Goal: Task Accomplishment & Management: Manage account settings

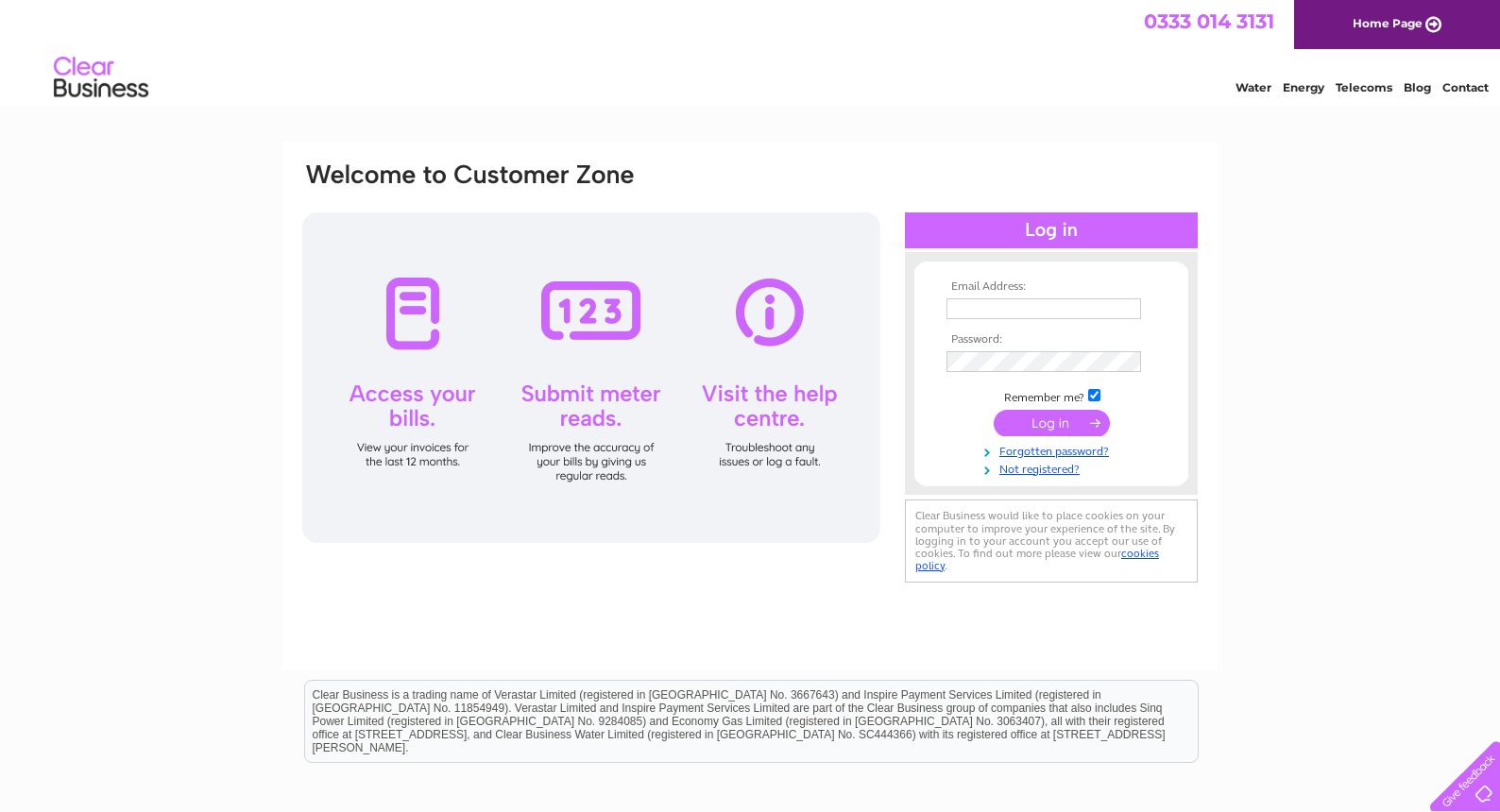
type input "[EMAIL_ADDRESS][DOMAIN_NAME]"
click at [1062, 424] on input "submit" at bounding box center [1052, 423] width 116 height 27
click at [1051, 424] on input "submit" at bounding box center [1052, 423] width 116 height 27
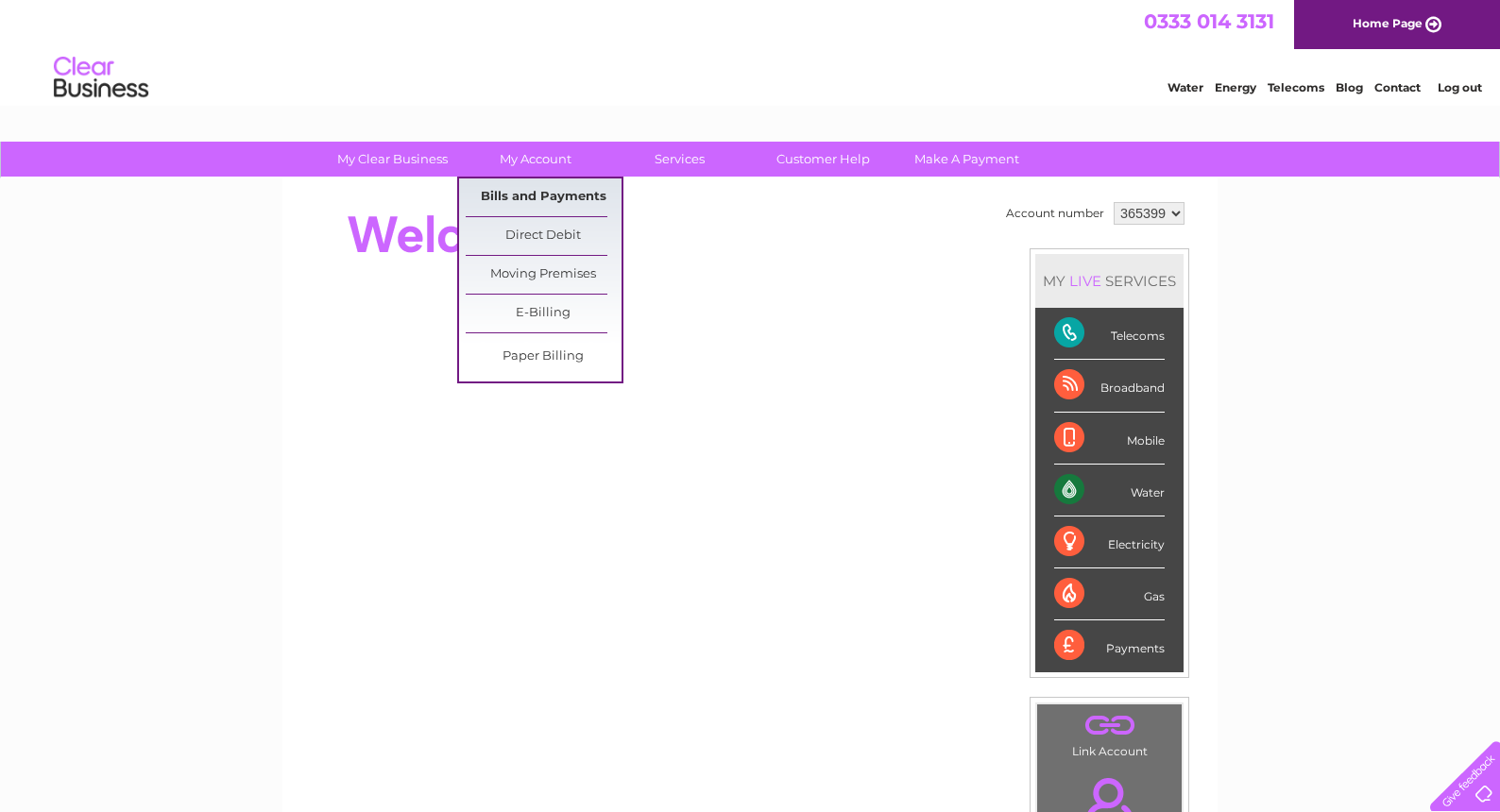
click at [530, 195] on link "Bills and Payments" at bounding box center [543, 197] width 156 height 38
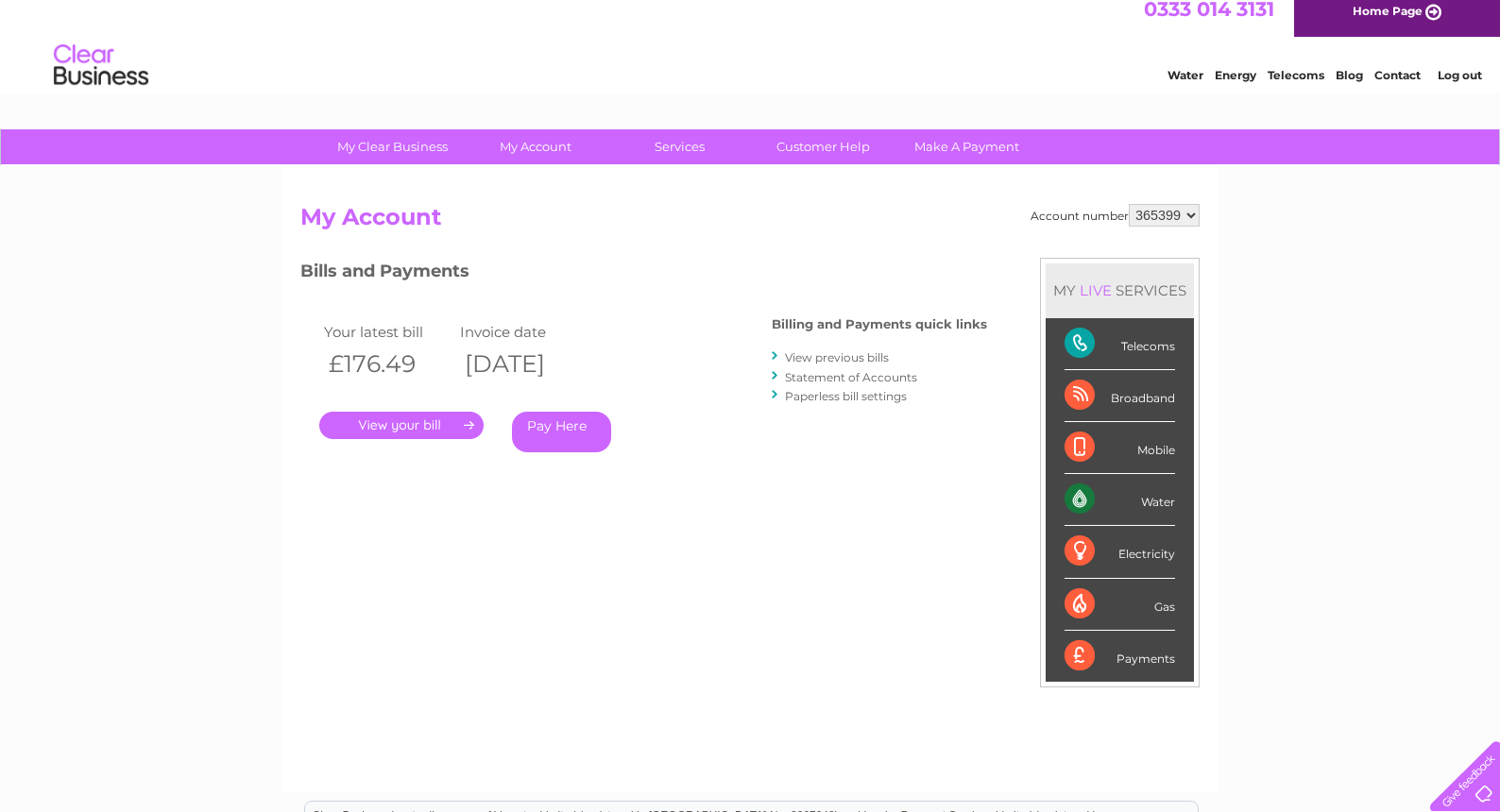
scroll to position [12, 0]
click at [370, 421] on link "." at bounding box center [401, 426] width 164 height 28
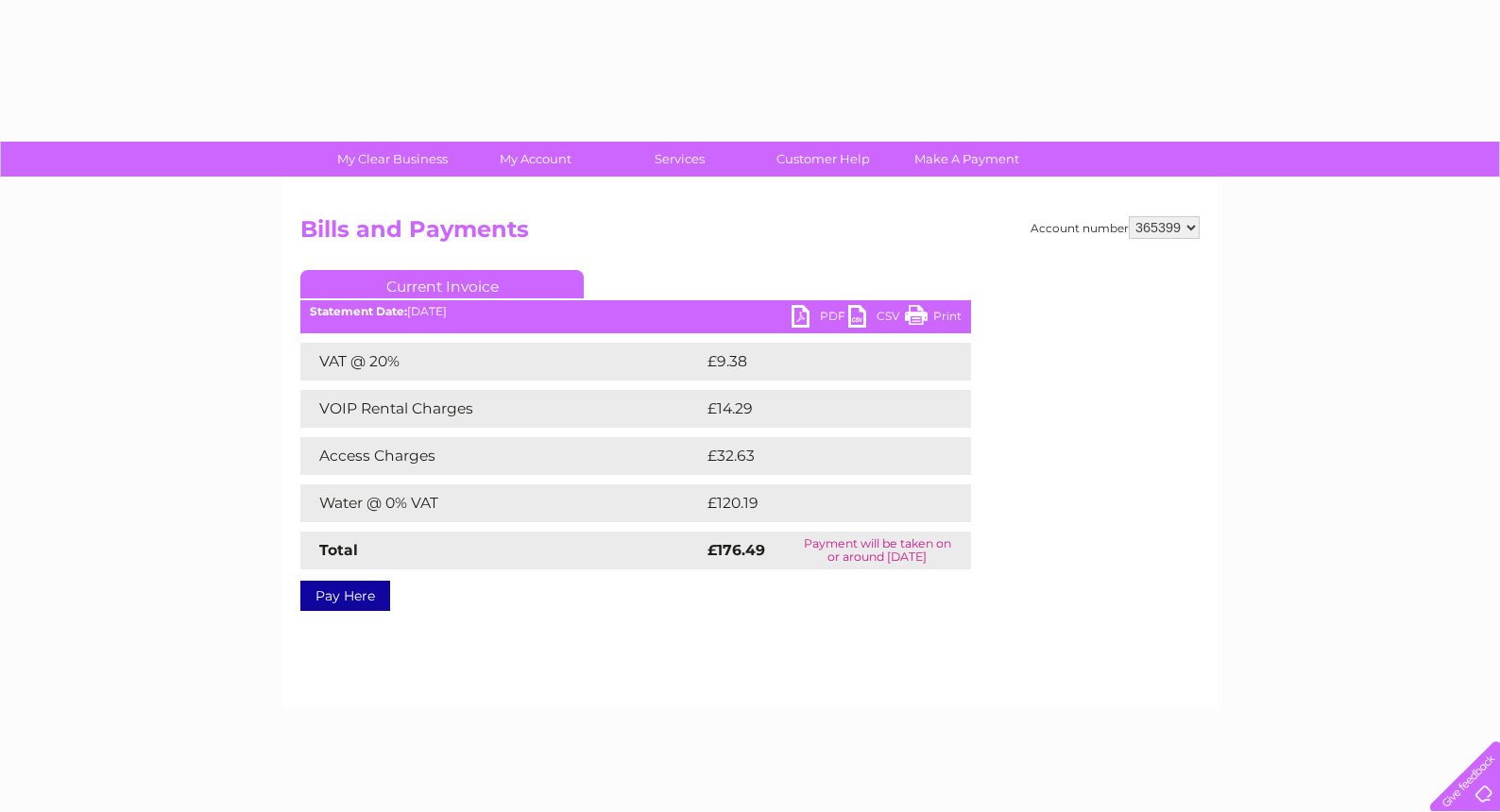
click at [401, 427] on td "VOIP Rental Charges" at bounding box center [502, 409] width 402 height 38
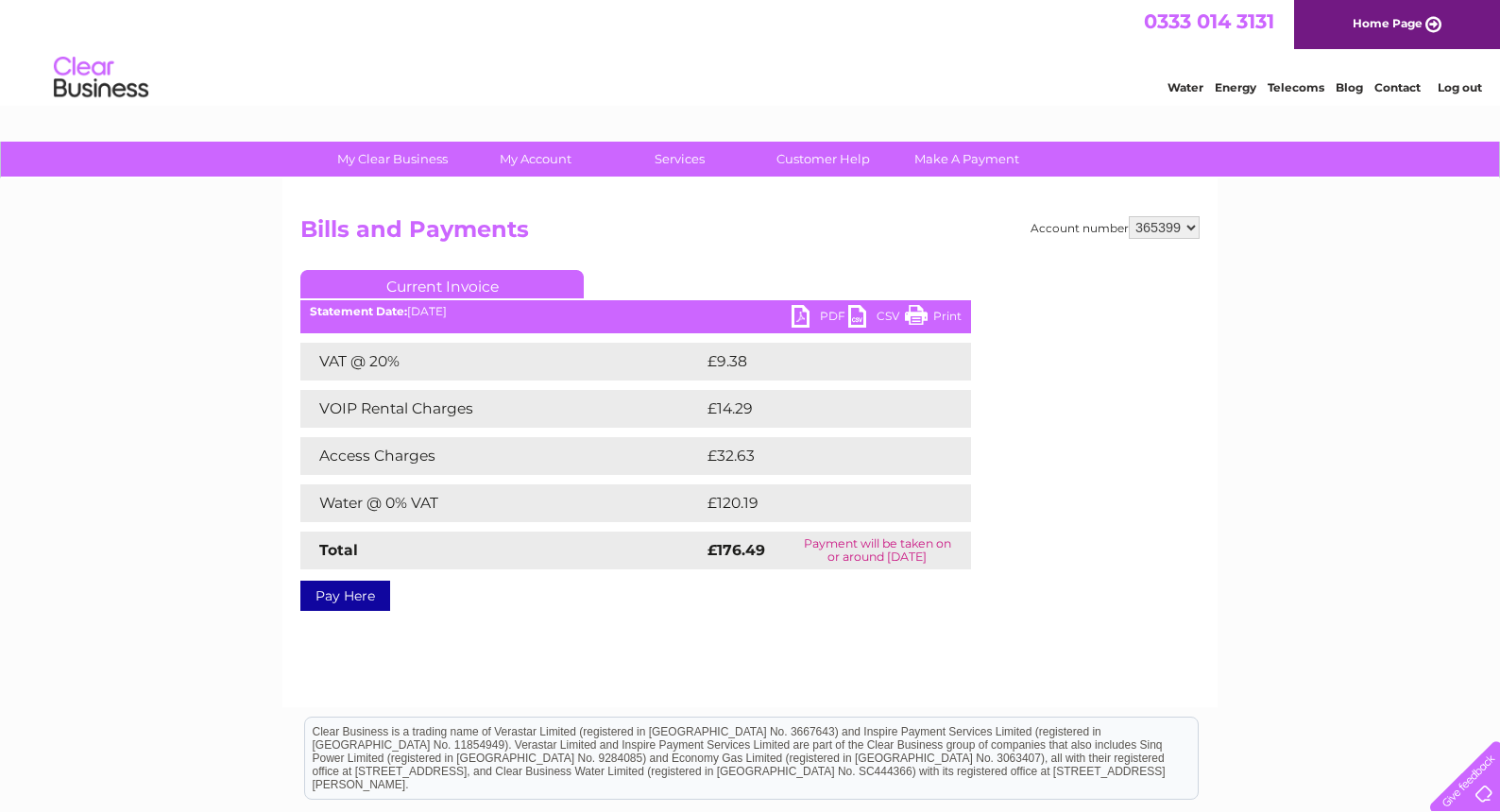
click at [805, 318] on link "PDF" at bounding box center [819, 319] width 57 height 28
